Goal: Task Accomplishment & Management: Manage account settings

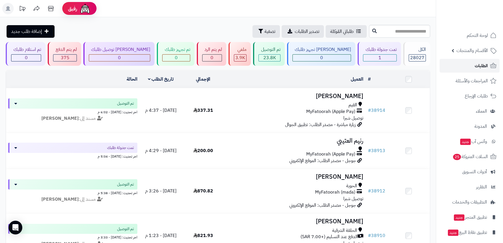
click at [466, 60] on link "الطلبات" at bounding box center [469, 66] width 60 height 14
click at [472, 54] on span "الأقسام والمنتجات" at bounding box center [471, 51] width 31 height 8
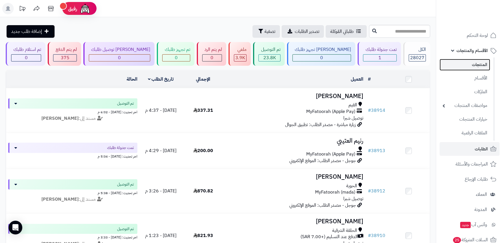
click at [474, 64] on link "المنتجات" at bounding box center [464, 65] width 51 height 12
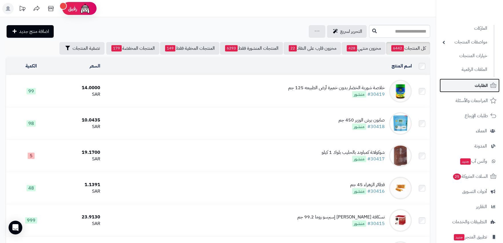
click at [480, 85] on span "الطلبات" at bounding box center [480, 85] width 13 height 8
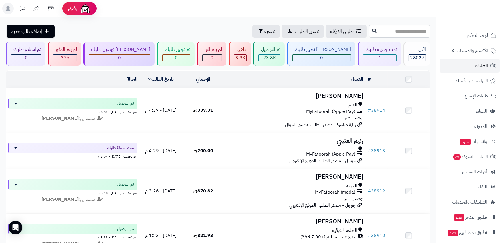
click at [479, 70] on link "الطلبات" at bounding box center [469, 66] width 60 height 14
